Goal: Check status: Check status

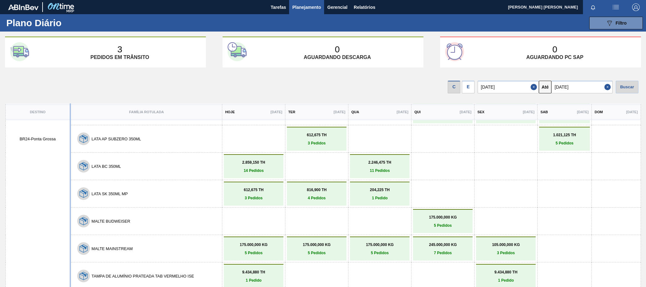
click at [124, 51] on div "3 Pedidos [PERSON_NAME]" at bounding box center [120, 52] width 162 height 16
click at [107, 47] on div "3 Pedidos [PERSON_NAME]" at bounding box center [120, 52] width 162 height 16
click at [277, 4] on span "Tarefas" at bounding box center [277, 7] width 15 height 8
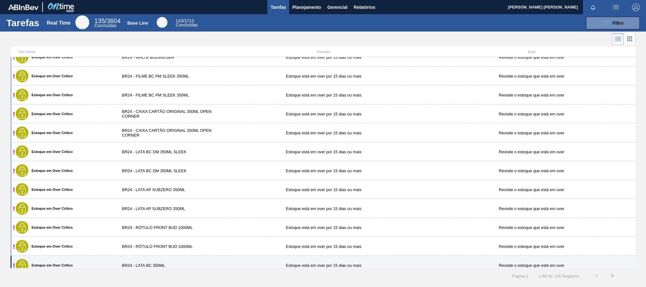
scroll to position [189, 0]
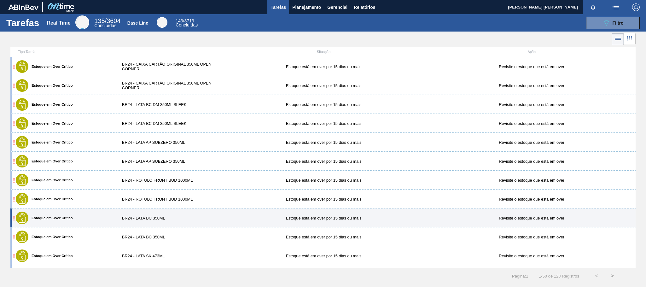
click at [192, 218] on div "BR24 - LATA BC 350ML" at bounding box center [168, 217] width 104 height 5
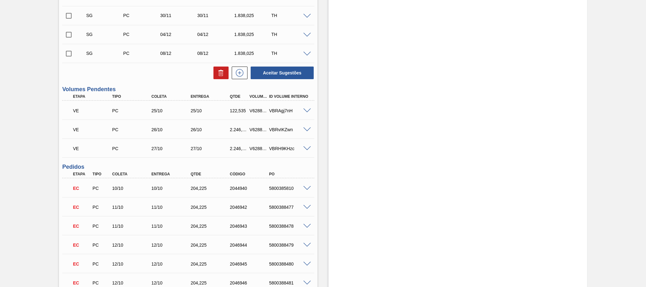
scroll to position [284, 0]
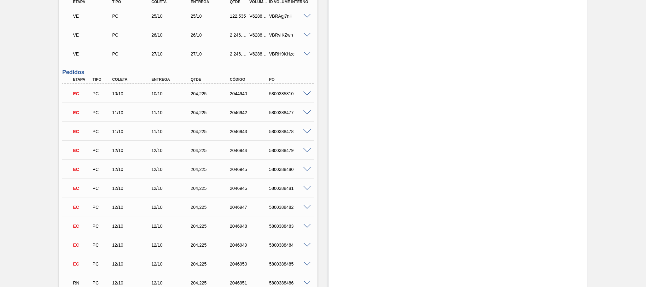
click at [308, 226] on span at bounding box center [307, 226] width 8 height 5
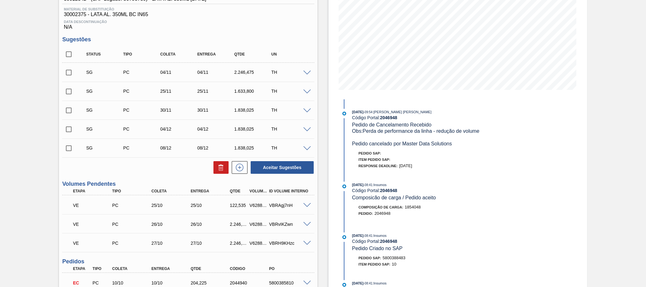
scroll to position [189, 0]
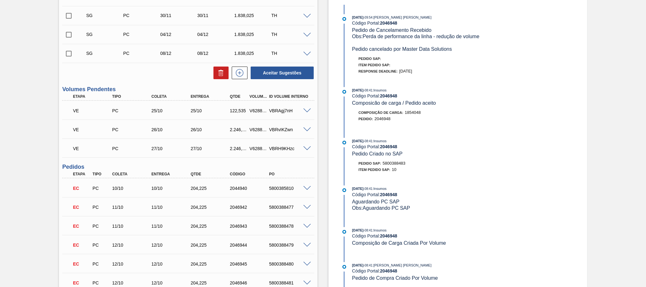
click at [307, 113] on div "VBRAgj7nH" at bounding box center [289, 110] width 44 height 5
click at [306, 109] on div "VE PC 25/10 25/10 122,535 V628826 VBRAgj7nH" at bounding box center [188, 110] width 252 height 16
click at [302, 131] on div at bounding box center [308, 129] width 13 height 5
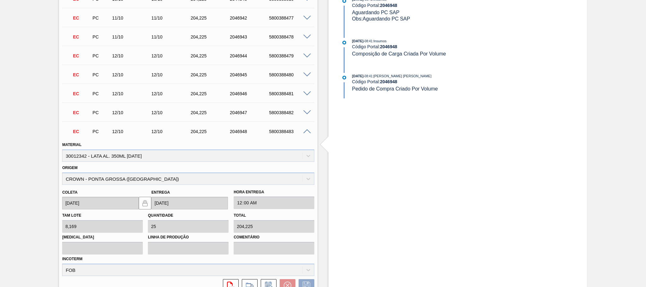
scroll to position [473, 0]
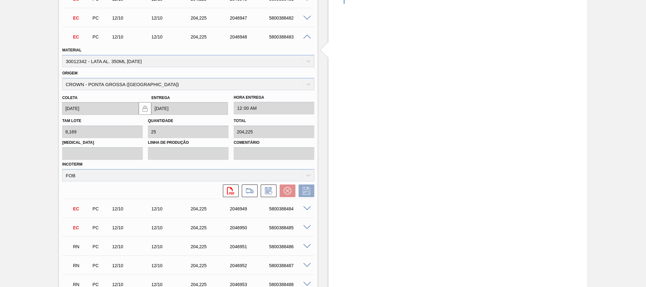
click at [307, 37] on span at bounding box center [307, 37] width 8 height 5
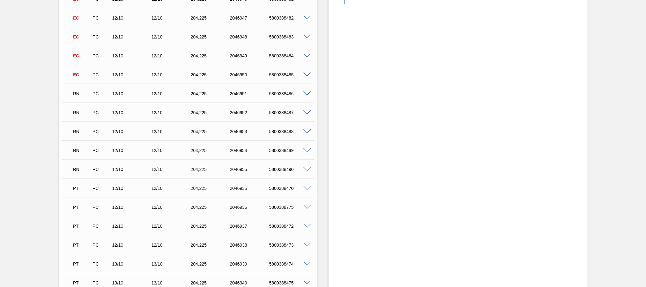
click at [303, 93] on div at bounding box center [308, 93] width 13 height 5
click at [306, 95] on span at bounding box center [307, 93] width 8 height 5
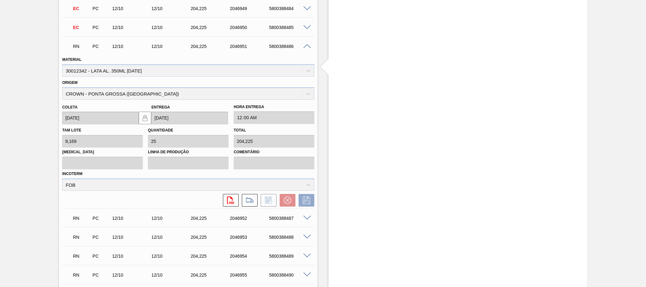
scroll to position [662, 0]
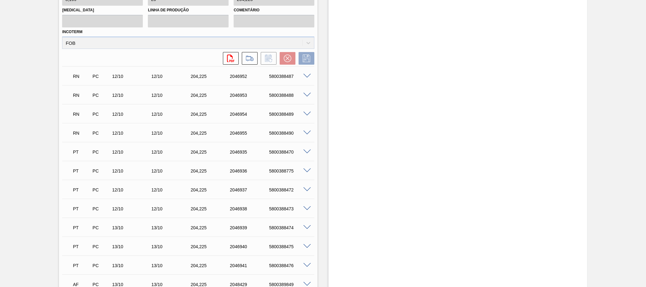
click at [308, 207] on div "PT PC 12/10 12/10 204,[PHONE_NUMBER] 5800388473" at bounding box center [188, 208] width 252 height 16
click at [303, 210] on span at bounding box center [307, 208] width 8 height 5
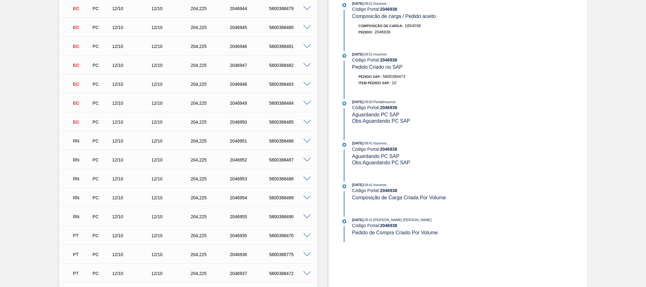
scroll to position [520, 0]
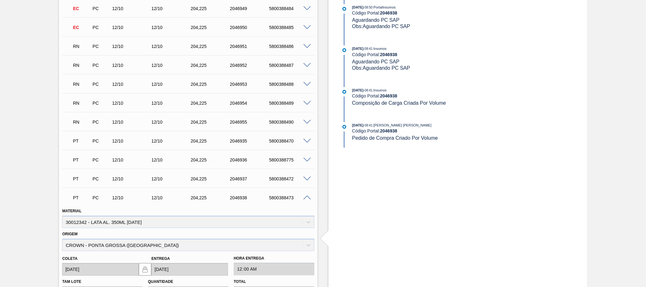
click at [308, 200] on span at bounding box center [307, 197] width 8 height 5
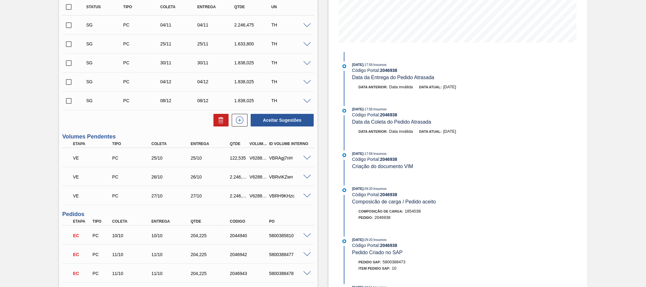
scroll to position [189, 0]
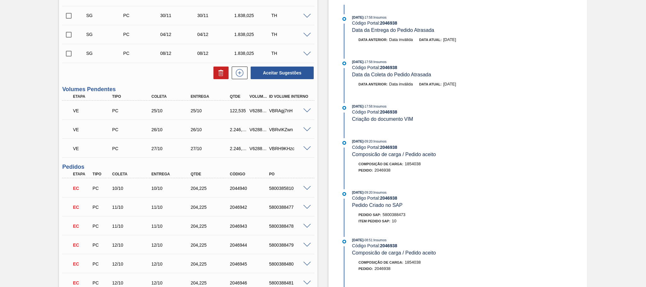
click at [304, 188] on span at bounding box center [307, 188] width 8 height 5
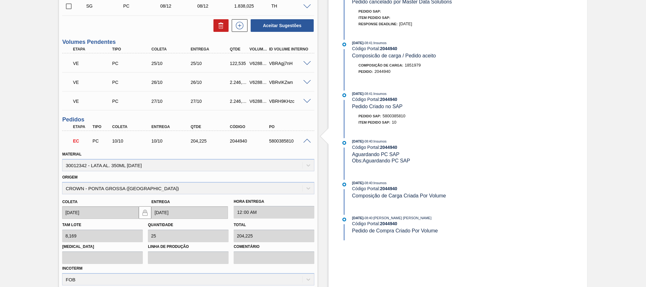
scroll to position [142, 0]
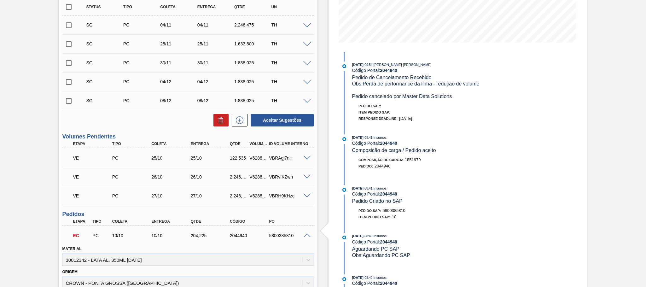
click at [307, 234] on div "EC PC 10/10 10/10 204,[PHONE_NUMBER] 5800385810" at bounding box center [188, 235] width 252 height 16
click at [307, 236] on span at bounding box center [307, 235] width 8 height 5
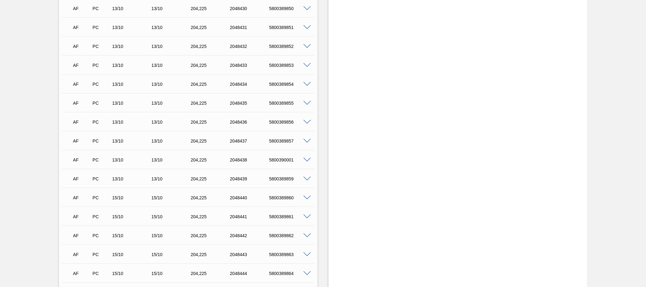
scroll to position [898, 0]
click at [304, 257] on span at bounding box center [307, 254] width 8 height 5
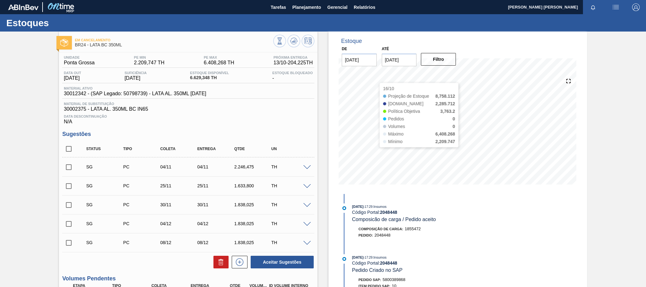
scroll to position [142, 0]
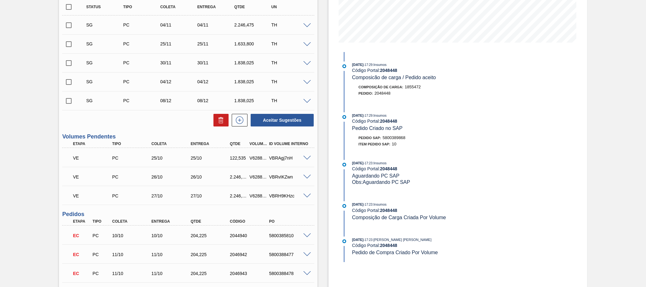
click at [303, 236] on span at bounding box center [307, 235] width 8 height 5
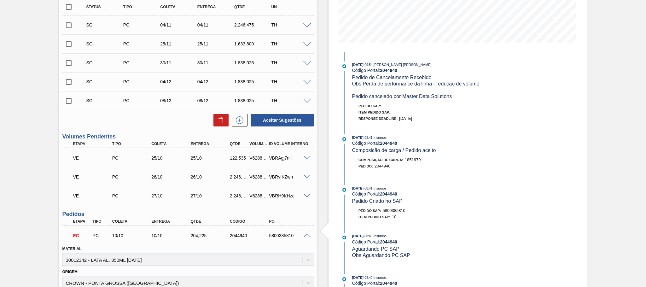
click at [304, 237] on span at bounding box center [307, 235] width 8 height 5
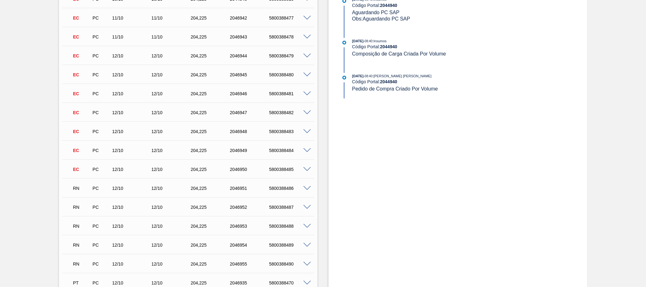
scroll to position [473, 0]
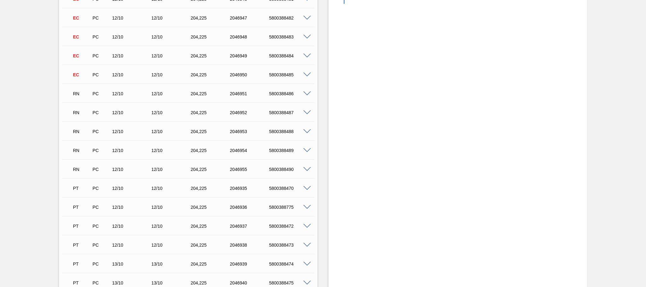
click at [307, 95] on span at bounding box center [307, 93] width 8 height 5
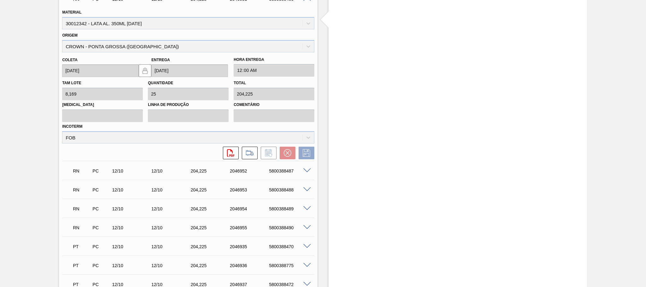
scroll to position [520, 0]
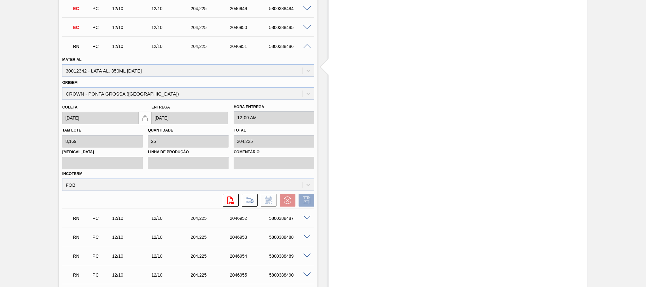
click at [307, 220] on span at bounding box center [307, 217] width 8 height 5
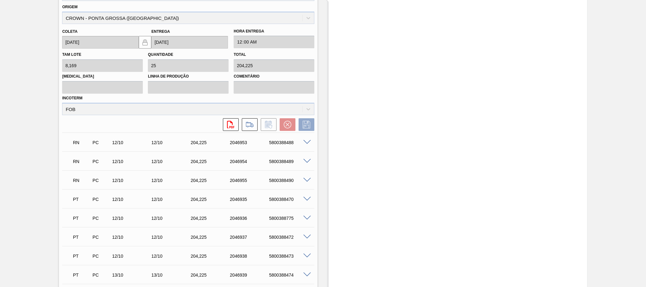
scroll to position [709, 0]
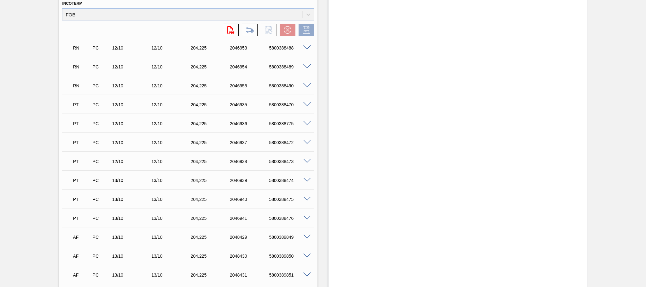
click at [307, 162] on span at bounding box center [307, 161] width 8 height 5
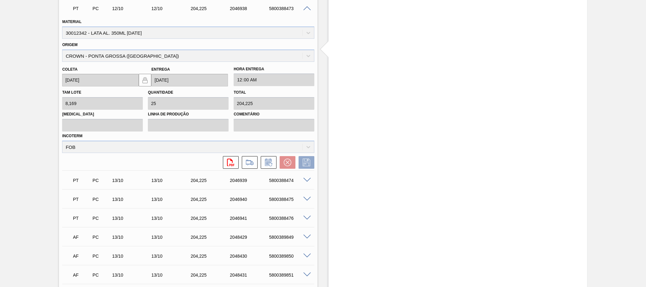
click at [310, 238] on div at bounding box center [308, 236] width 13 height 5
click at [302, 237] on div at bounding box center [308, 236] width 13 height 5
click at [303, 238] on span at bounding box center [307, 236] width 8 height 5
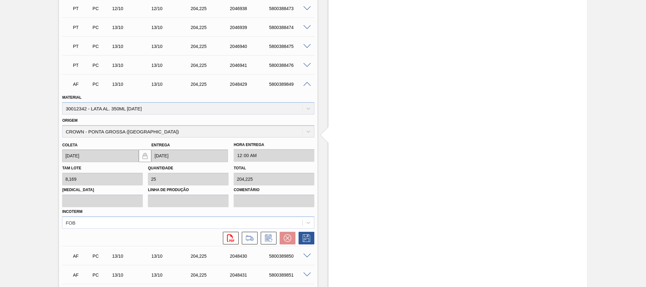
scroll to position [614, 0]
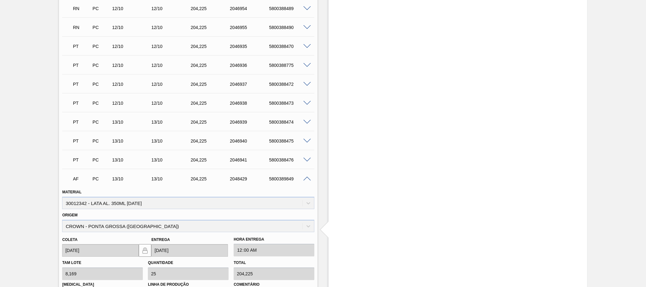
click at [304, 181] on span at bounding box center [307, 178] width 8 height 5
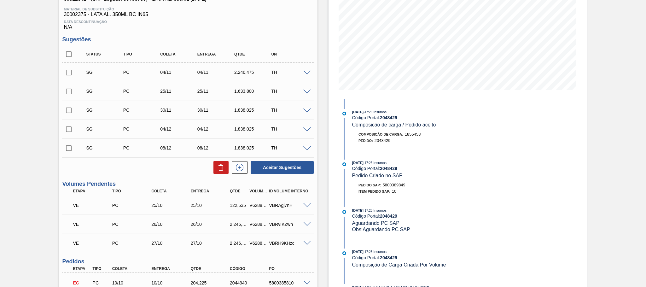
scroll to position [0, 0]
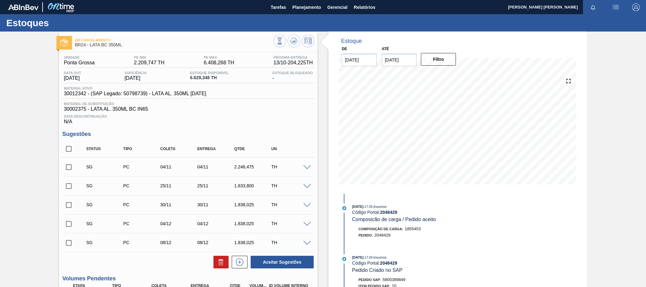
click at [84, 38] on span "Em Cancelamento" at bounding box center [174, 40] width 198 height 4
click at [65, 43] on img at bounding box center [64, 43] width 8 height 8
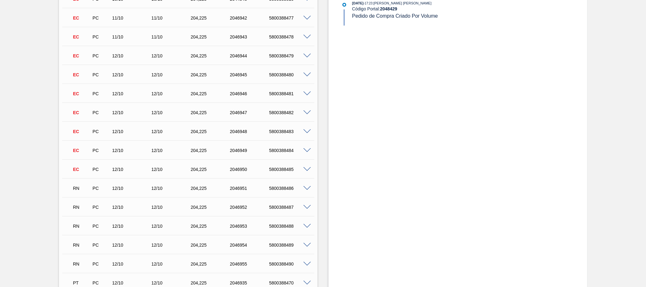
scroll to position [236, 0]
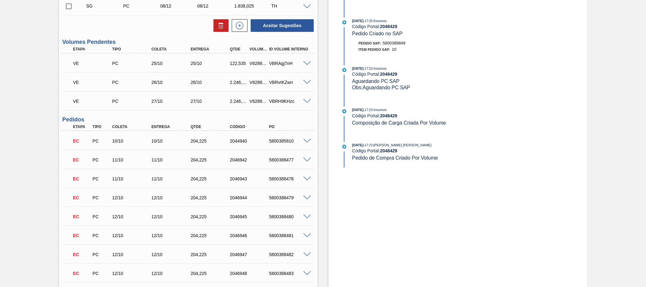
click at [306, 142] on span at bounding box center [307, 141] width 8 height 5
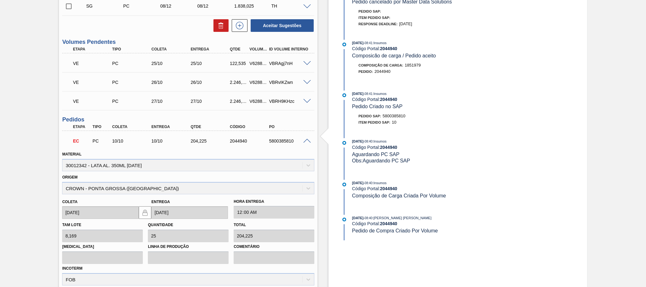
click at [305, 143] on span at bounding box center [307, 141] width 8 height 5
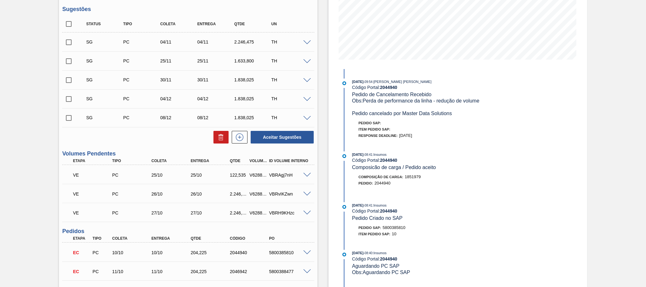
scroll to position [0, 0]
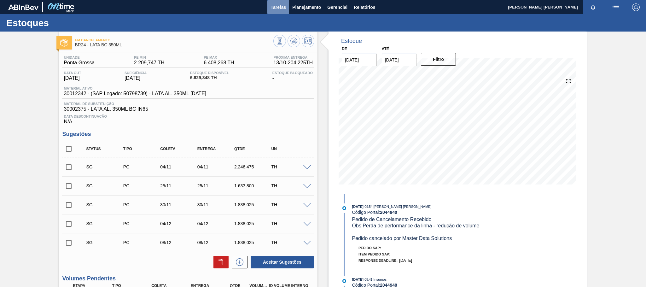
click at [282, 7] on span "Tarefas" at bounding box center [277, 7] width 15 height 8
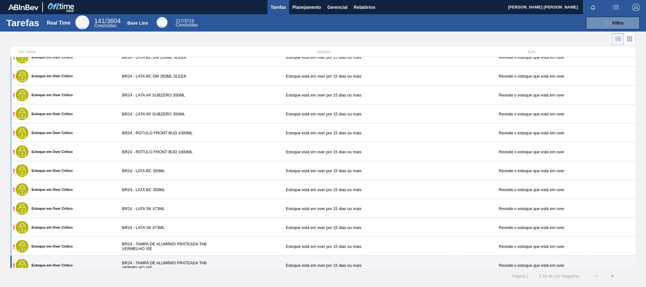
scroll to position [284, 0]
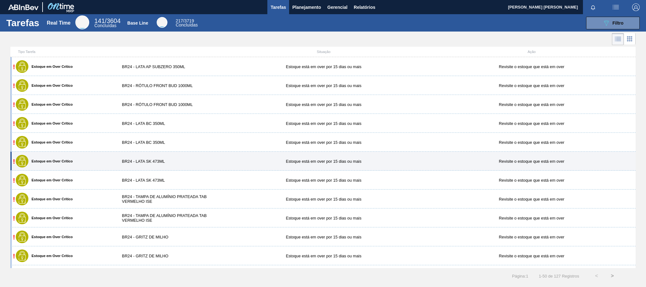
click at [170, 164] on div "BR24 - LATA SK 473ML" at bounding box center [168, 161] width 104 height 5
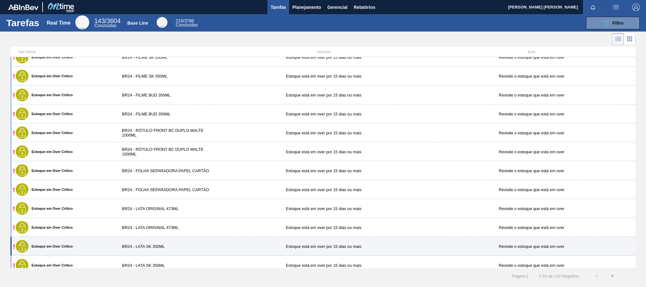
scroll to position [709, 0]
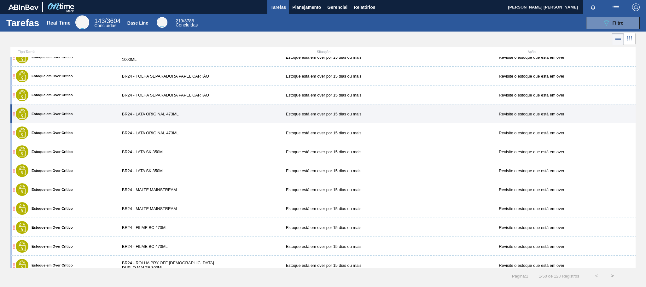
click at [201, 116] on div "BR24 - LATA ORIGINAL 473ML" at bounding box center [168, 114] width 104 height 5
